Goal: Task Accomplishment & Management: Manage account settings

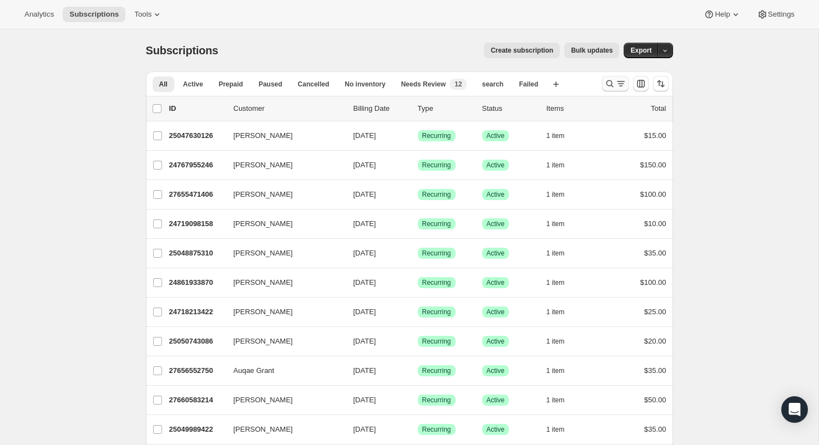
click at [607, 85] on icon "Search and filter results" at bounding box center [609, 83] width 11 height 11
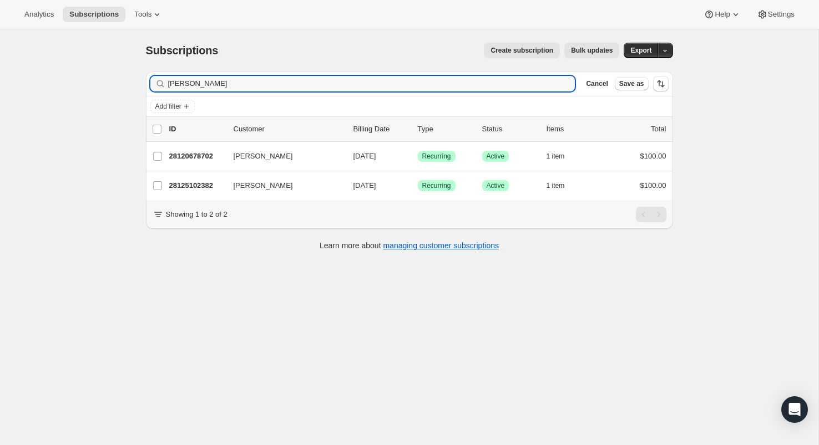
type input "laurie maycock"
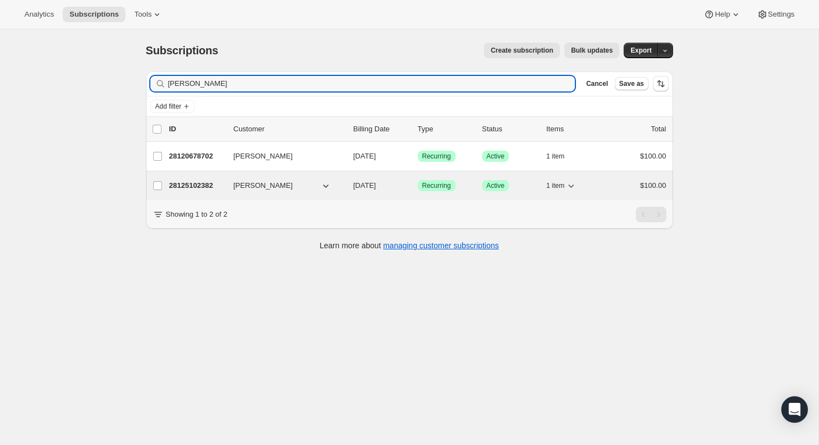
click at [325, 186] on icon "button" at bounding box center [325, 185] width 11 height 11
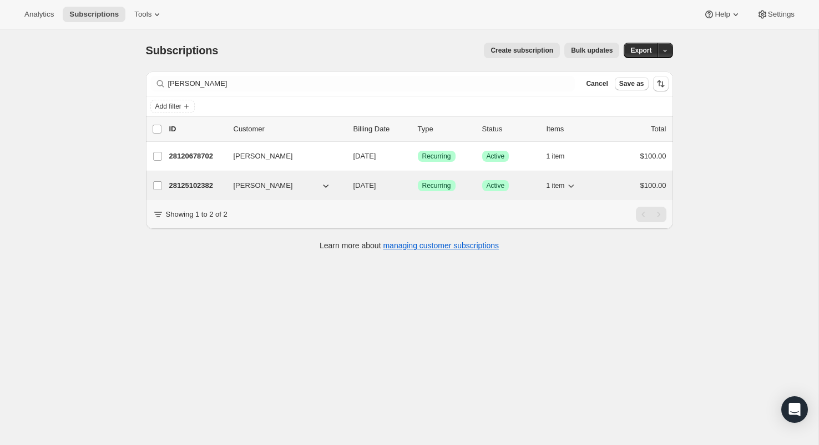
click at [198, 186] on p "28125102382" at bounding box center [196, 185] width 55 height 11
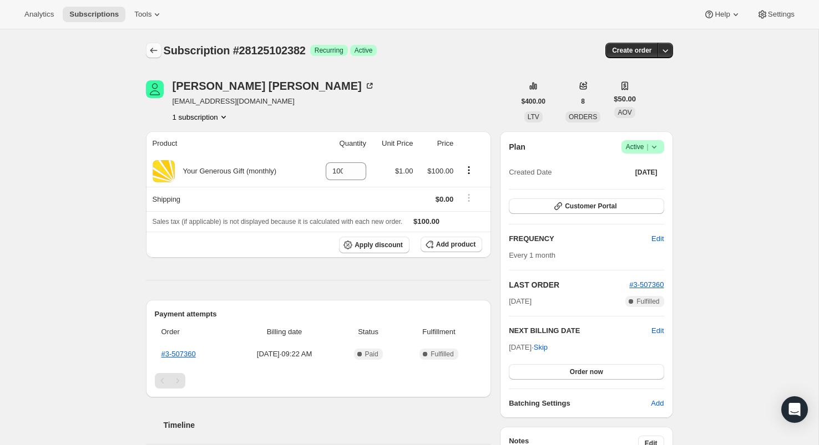
click at [155, 50] on icon "Subscriptions" at bounding box center [153, 51] width 7 height 6
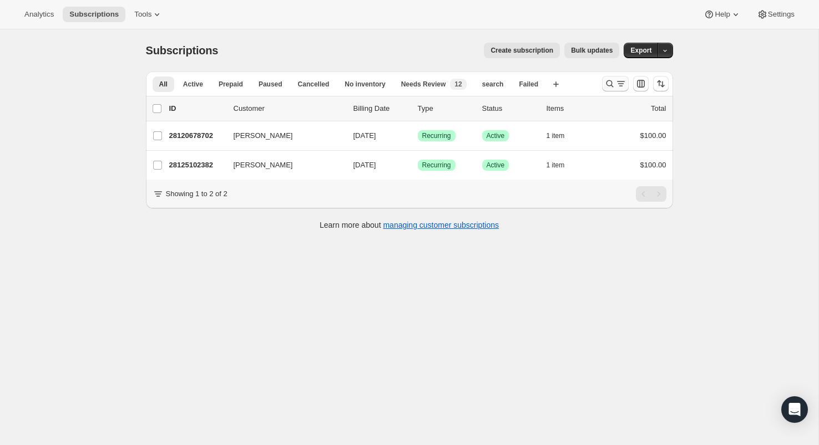
click at [612, 84] on icon "Search and filter results" at bounding box center [609, 83] width 11 height 11
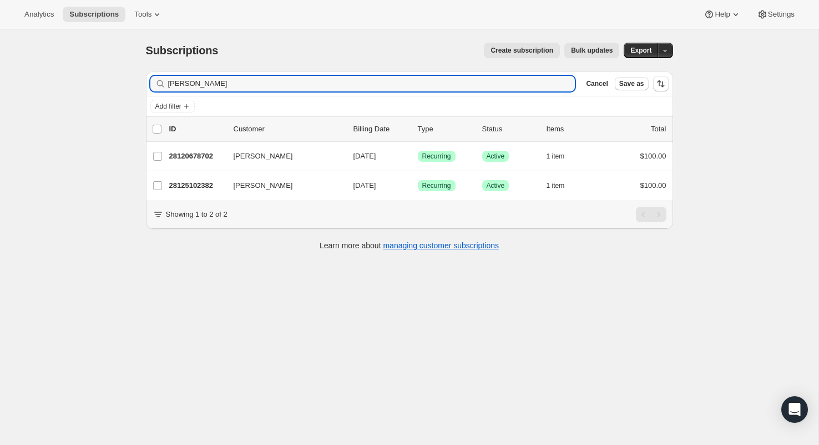
drag, startPoint x: 252, startPoint y: 87, endPoint x: 129, endPoint y: 71, distance: 124.1
click at [129, 71] on div "Subscriptions. This page is ready Subscriptions Create subscription Bulk update…" at bounding box center [409, 251] width 818 height 445
type input "laurie0762@gmail.com"
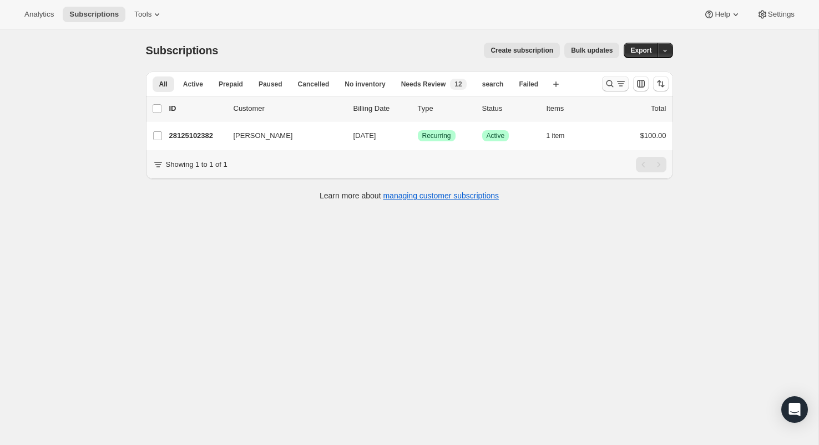
click at [611, 85] on icon "Search and filter results" at bounding box center [609, 83] width 11 height 11
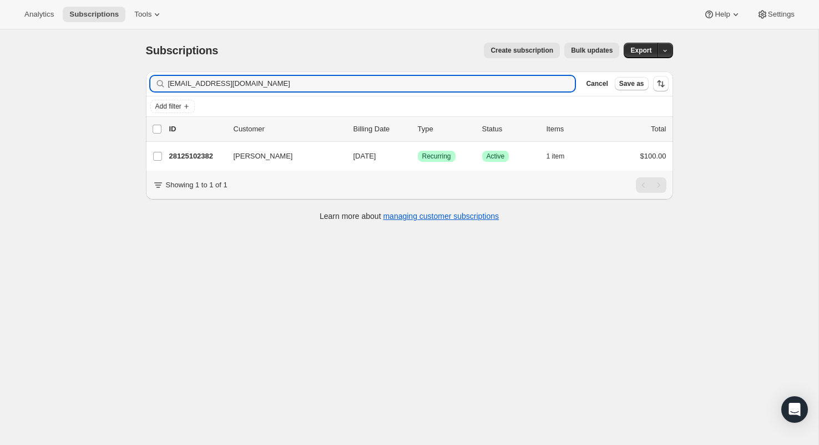
drag, startPoint x: 257, startPoint y: 88, endPoint x: 103, endPoint y: 66, distance: 155.7
click at [103, 66] on div "Subscriptions. This page is ready Subscriptions Create subscription Bulk update…" at bounding box center [409, 251] width 818 height 445
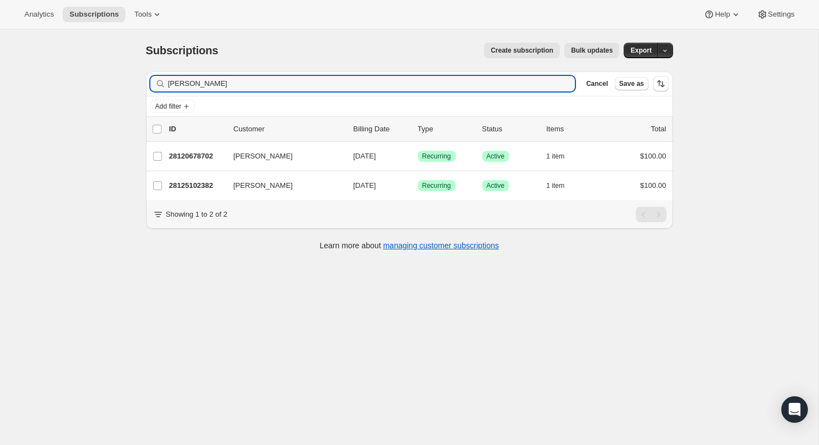
type input "laurie maycock"
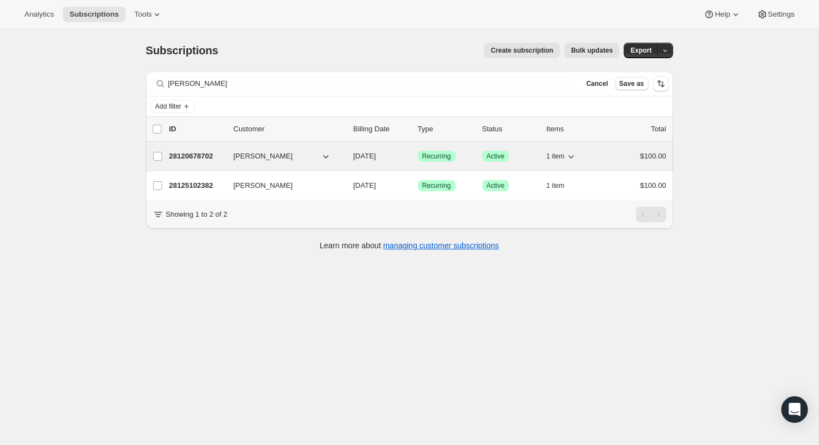
click at [193, 159] on p "28120678702" at bounding box center [196, 156] width 55 height 11
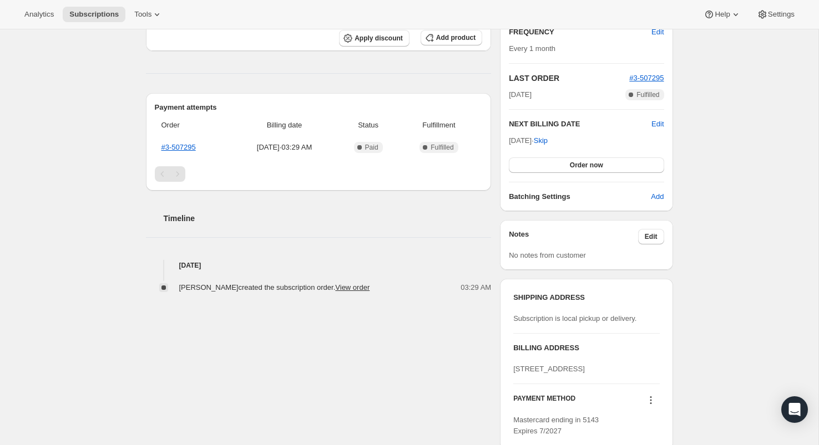
scroll to position [207, 0]
click at [184, 147] on link "#3-507295" at bounding box center [178, 147] width 34 height 8
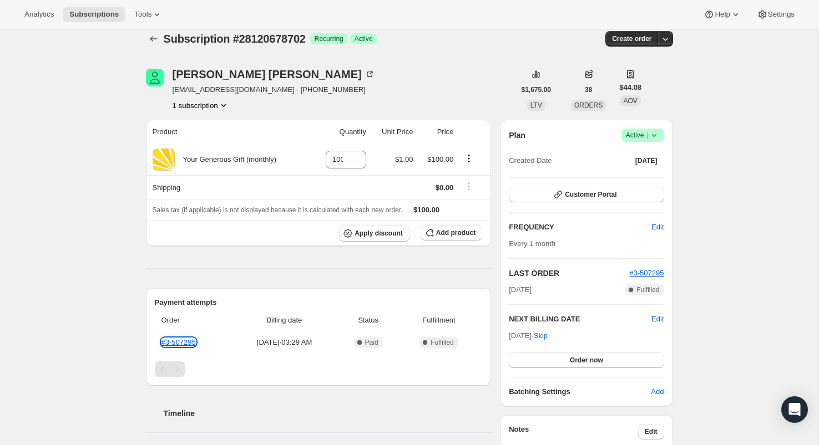
scroll to position [0, 0]
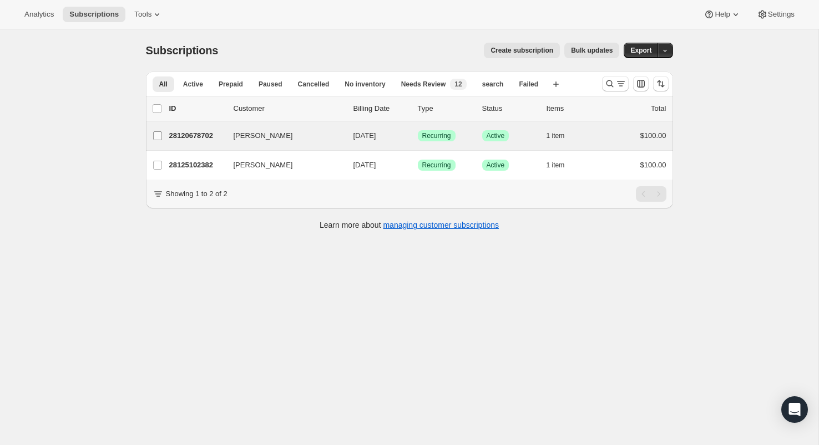
click at [160, 135] on input "[PERSON_NAME]" at bounding box center [157, 135] width 9 height 9
checkbox input "true"
click at [661, 110] on icon "button" at bounding box center [660, 108] width 11 height 11
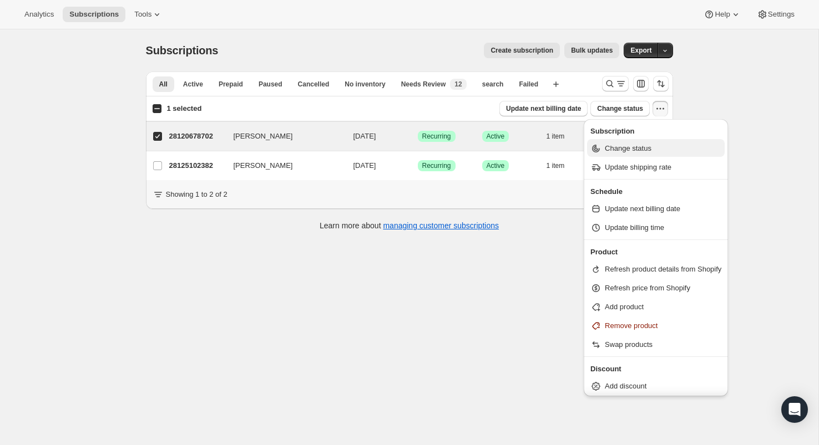
click at [633, 154] on button "Change status" at bounding box center [656, 148] width 138 height 18
select select "10"
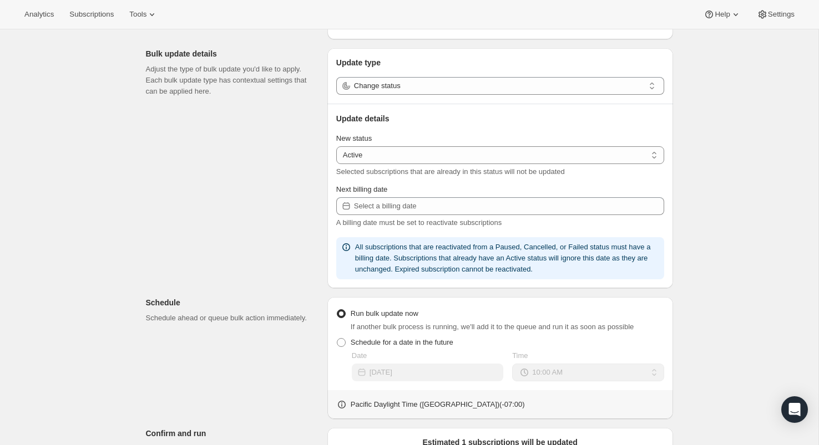
scroll to position [108, 0]
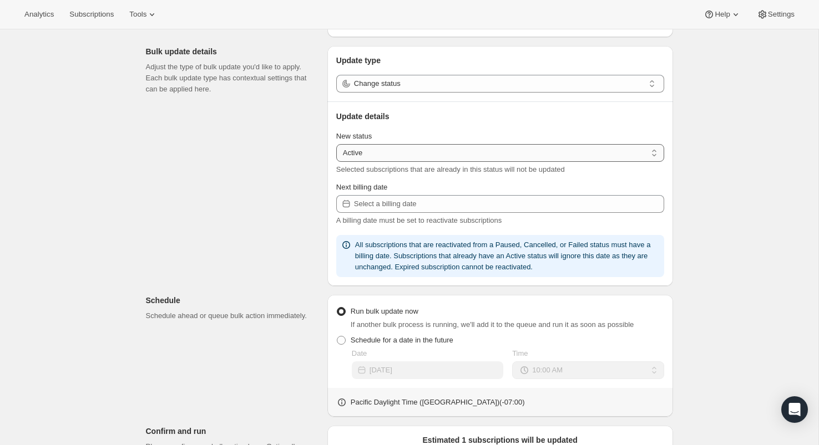
click at [653, 156] on select "Active Paused Cancelled" at bounding box center [500, 153] width 328 height 18
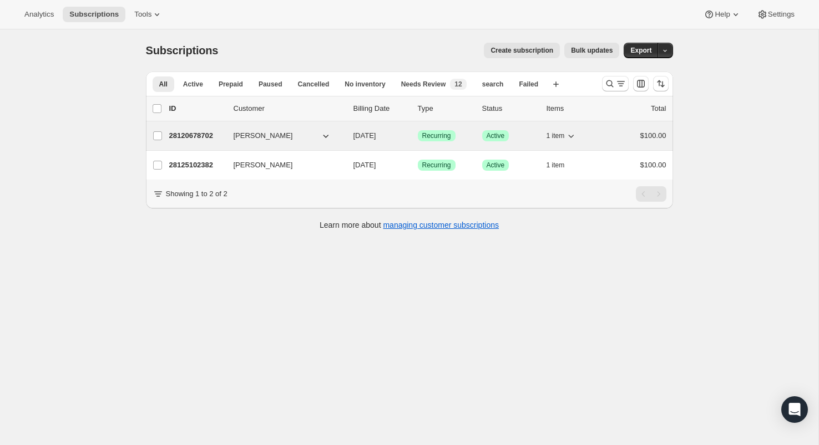
click at [199, 133] on p "28120678702" at bounding box center [196, 135] width 55 height 11
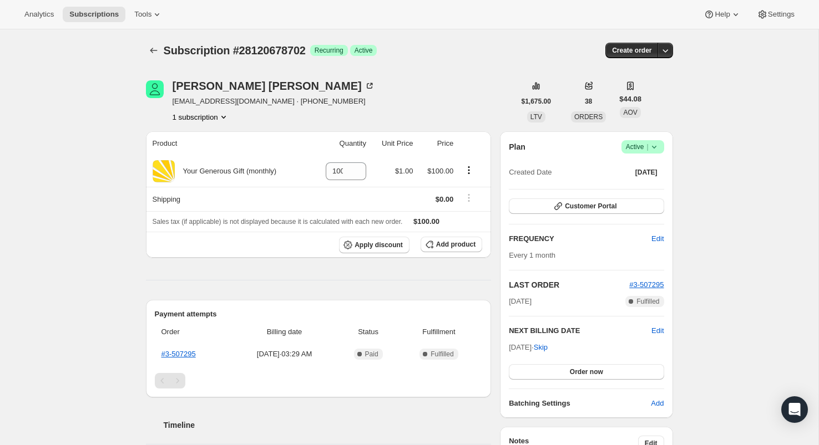
click at [655, 148] on icon at bounding box center [654, 146] width 11 height 11
click at [654, 185] on span "Cancel subscription" at bounding box center [639, 188] width 63 height 8
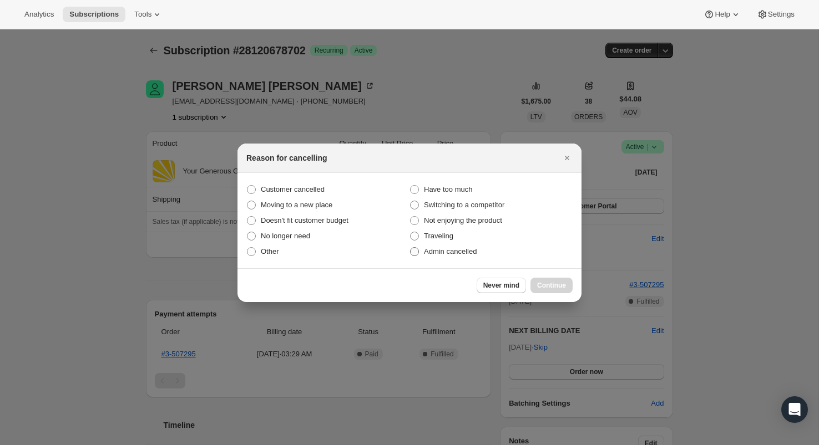
click at [416, 250] on span ":r2k:" at bounding box center [414, 251] width 9 height 9
click at [411, 248] on input "Admin cancelled" at bounding box center [410, 247] width 1 height 1
radio input "true"
click at [554, 284] on span "Continue" at bounding box center [551, 285] width 29 height 9
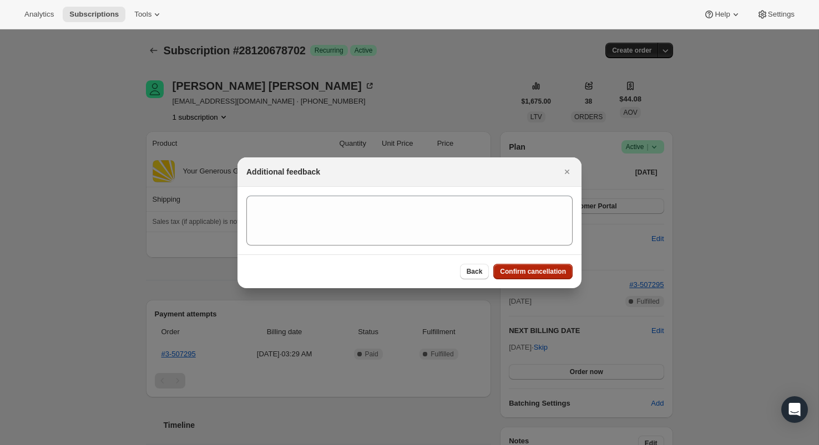
click at [527, 278] on button "Confirm cancellation" at bounding box center [532, 272] width 79 height 16
